Goal: Information Seeking & Learning: Compare options

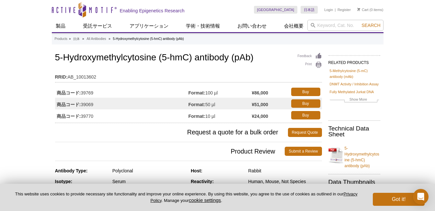
click at [204, 105] on strong "Format:" at bounding box center [197, 104] width 17 height 6
drag, startPoint x: 206, startPoint y: 104, endPoint x: 275, endPoint y: 118, distance: 70.6
click at [275, 118] on tbody "商品コード: 39769 Format: 100 µl ¥86,000 Buy 商品コード: 39069 Format: 50 µl ¥51,000 Buy …" at bounding box center [188, 103] width 267 height 35
copy tbody "50 µl ¥51,000 Buy 商品コード: 39770 Format: 10 µl ¥24,000"
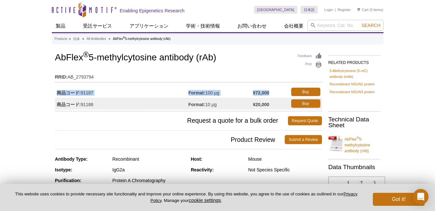
drag, startPoint x: 58, startPoint y: 92, endPoint x: 280, endPoint y: 89, distance: 222.7
click at [280, 89] on tr "商品コード: 91187 Format: 100 µg ¥72,000 Buy" at bounding box center [188, 92] width 267 height 12
